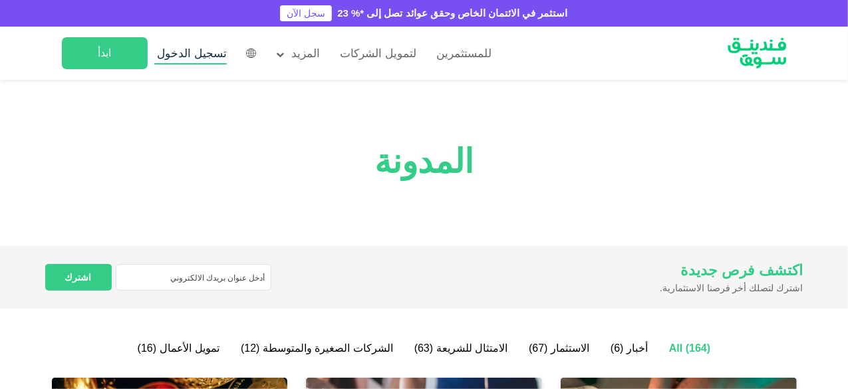
click at [193, 55] on span "تسجيل الدخول" at bounding box center [193, 53] width 70 height 13
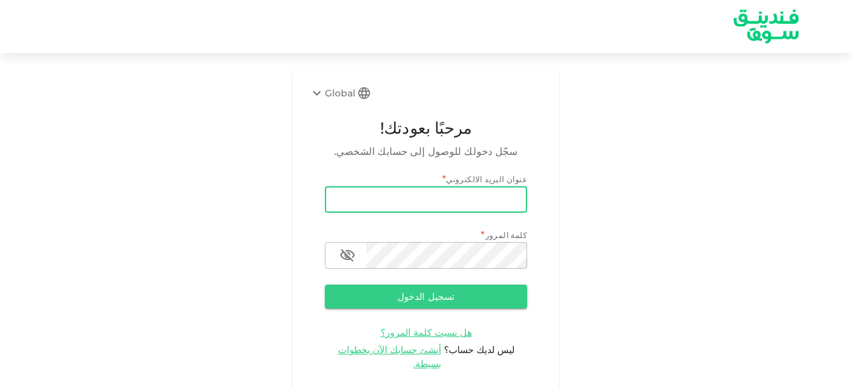
click at [349, 198] on input "email" at bounding box center [426, 199] width 202 height 27
type input "salemalkalbani2@gmail.com"
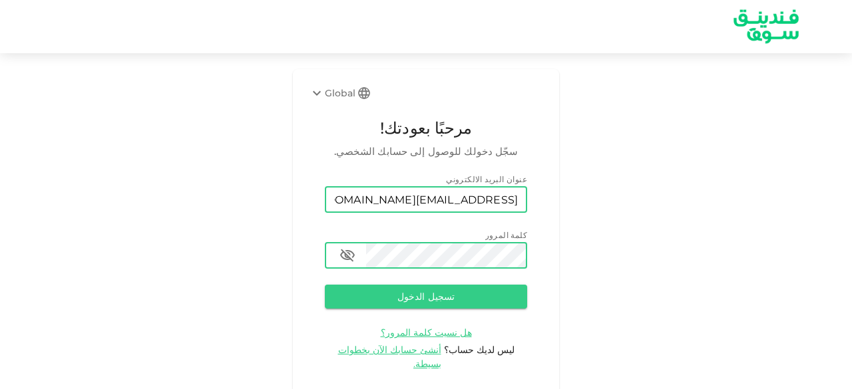
click at [325, 285] on button "تسجيل الدخول" at bounding box center [426, 297] width 202 height 24
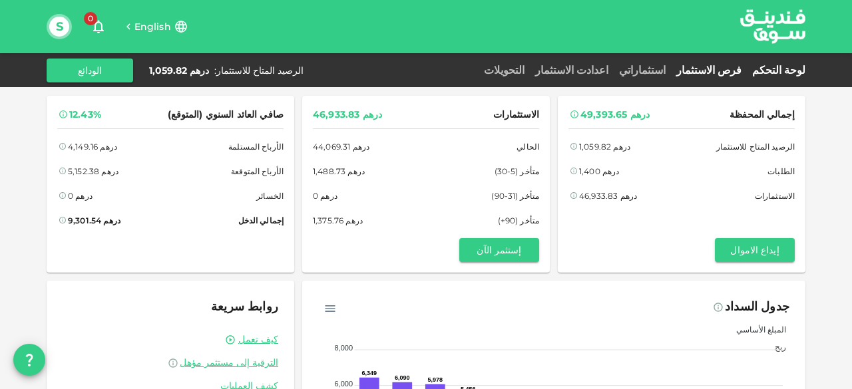
click at [744, 66] on link "فرص الاستثمار" at bounding box center [709, 70] width 76 height 13
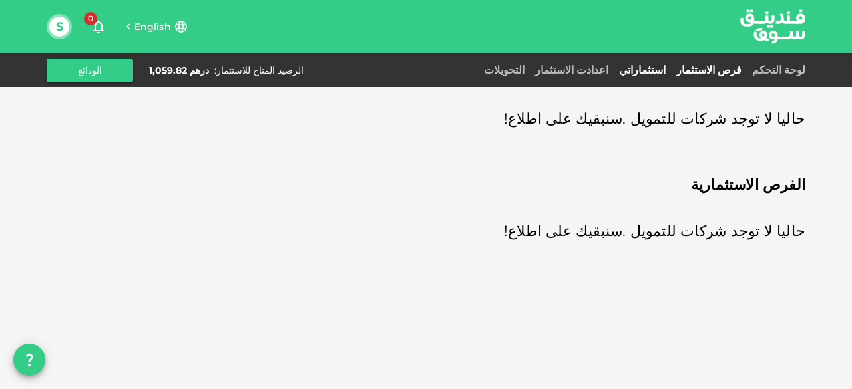
click at [669, 70] on link "استثماراتي" at bounding box center [641, 70] width 57 height 13
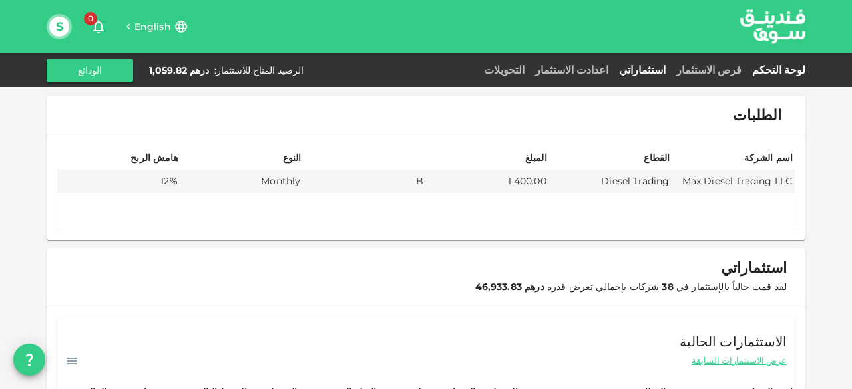
click at [777, 71] on link "لوحة التحكم" at bounding box center [775, 70] width 59 height 13
